Goal: Information Seeking & Learning: Learn about a topic

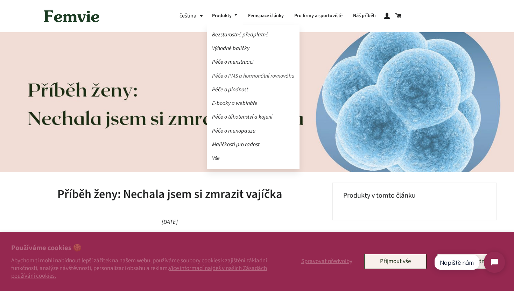
click at [223, 77] on link "Péče o PMS a hormonální rovnováhu" at bounding box center [253, 76] width 93 height 12
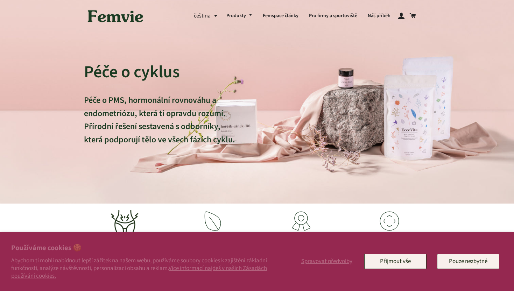
click at [459, 263] on button "Pouze nezbytné" at bounding box center [468, 261] width 62 height 15
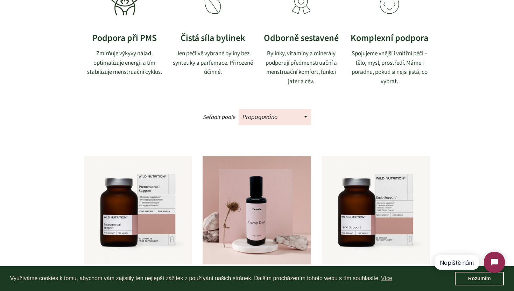
scroll to position [281, 0]
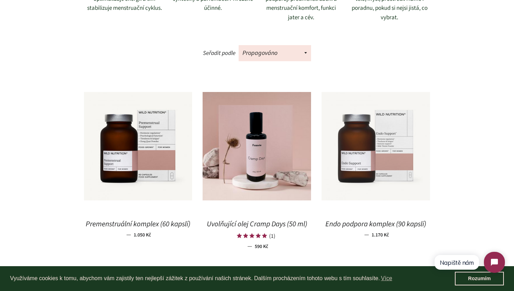
click at [361, 147] on img at bounding box center [376, 146] width 109 height 109
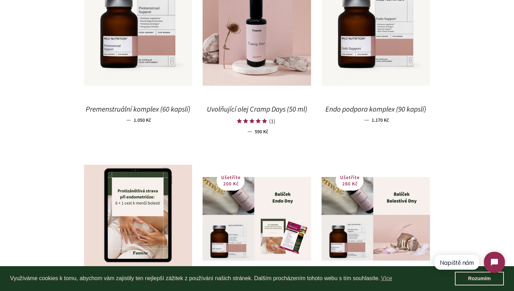
scroll to position [397, 0]
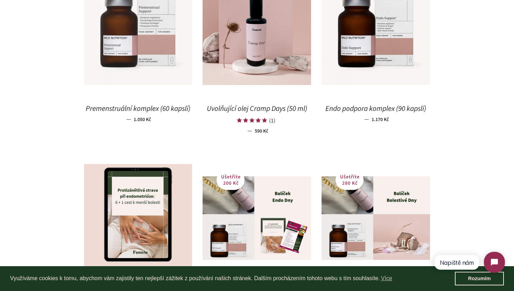
click at [152, 46] on img at bounding box center [138, 31] width 109 height 109
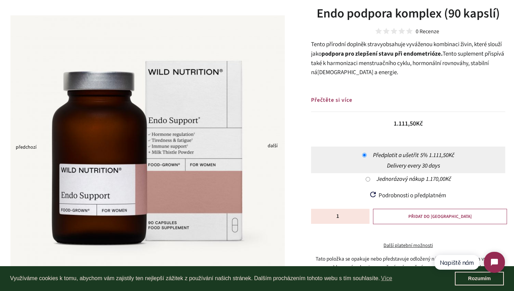
scroll to position [56, 0]
click at [343, 98] on span "Přečtěte si více" at bounding box center [331, 100] width 41 height 8
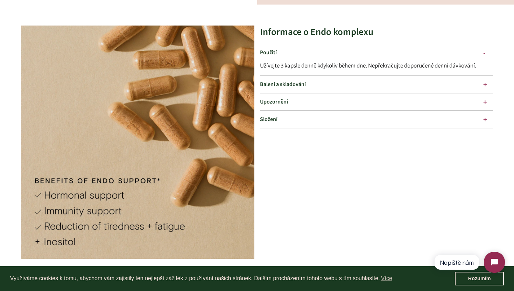
scroll to position [879, 0]
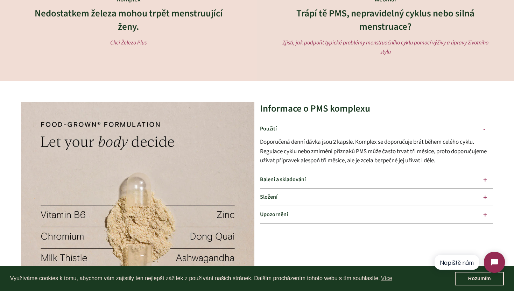
scroll to position [863, 0]
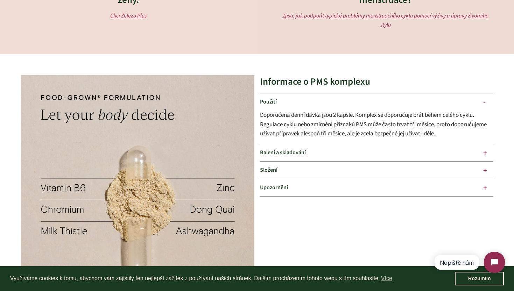
click at [313, 165] on div "Složení" at bounding box center [376, 170] width 233 height 17
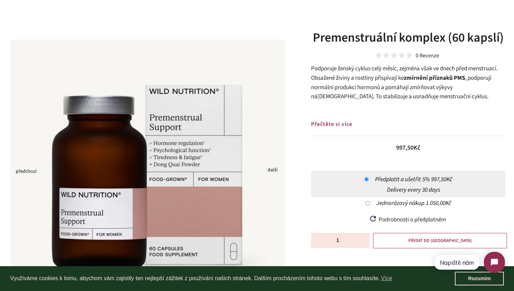
scroll to position [32, 0]
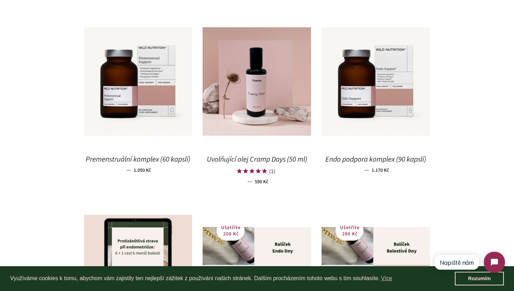
scroll to position [345, 0]
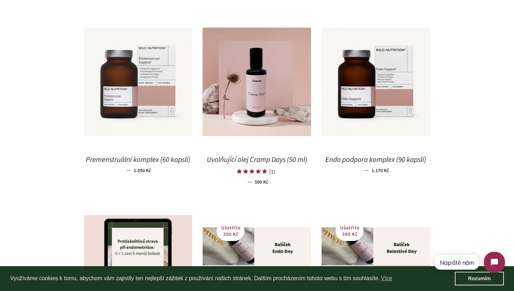
click at [143, 119] on img at bounding box center [138, 82] width 109 height 109
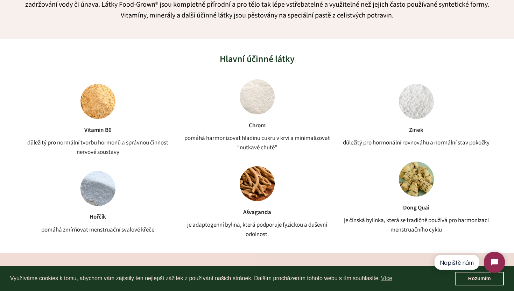
scroll to position [558, 0]
